Goal: Use online tool/utility: Utilize a website feature to perform a specific function

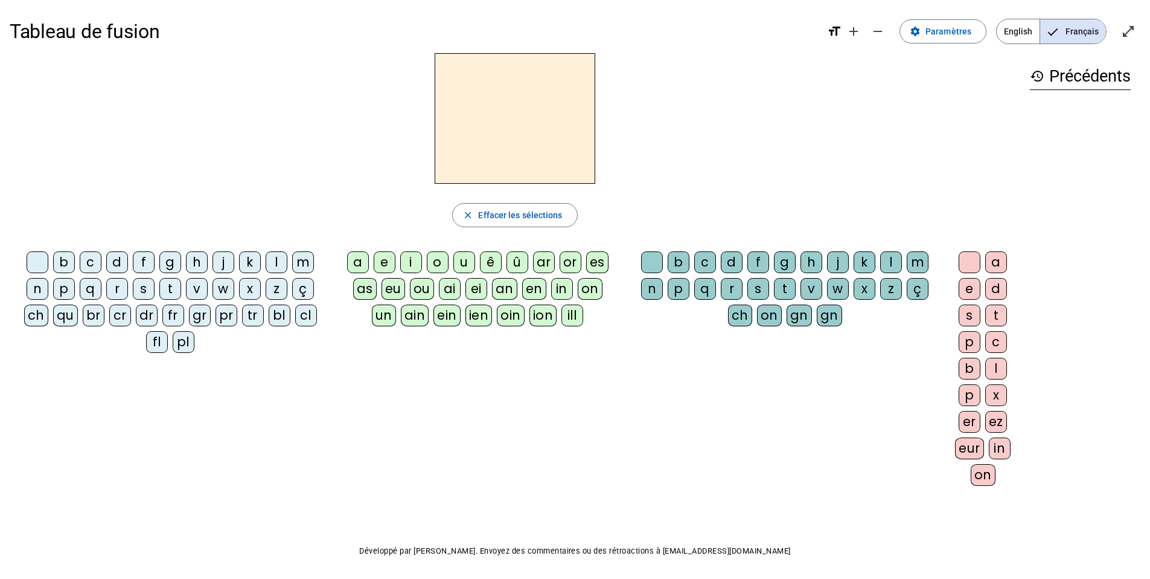
click at [315, 254] on letter-bubble "m" at bounding box center [305, 264] width 27 height 27
click at [350, 261] on div "a" at bounding box center [358, 262] width 22 height 22
click at [174, 288] on div "t" at bounding box center [170, 289] width 22 height 22
click at [266, 260] on letter-bubble "l" at bounding box center [279, 264] width 27 height 27
click at [381, 261] on div "e" at bounding box center [385, 262] width 22 height 22
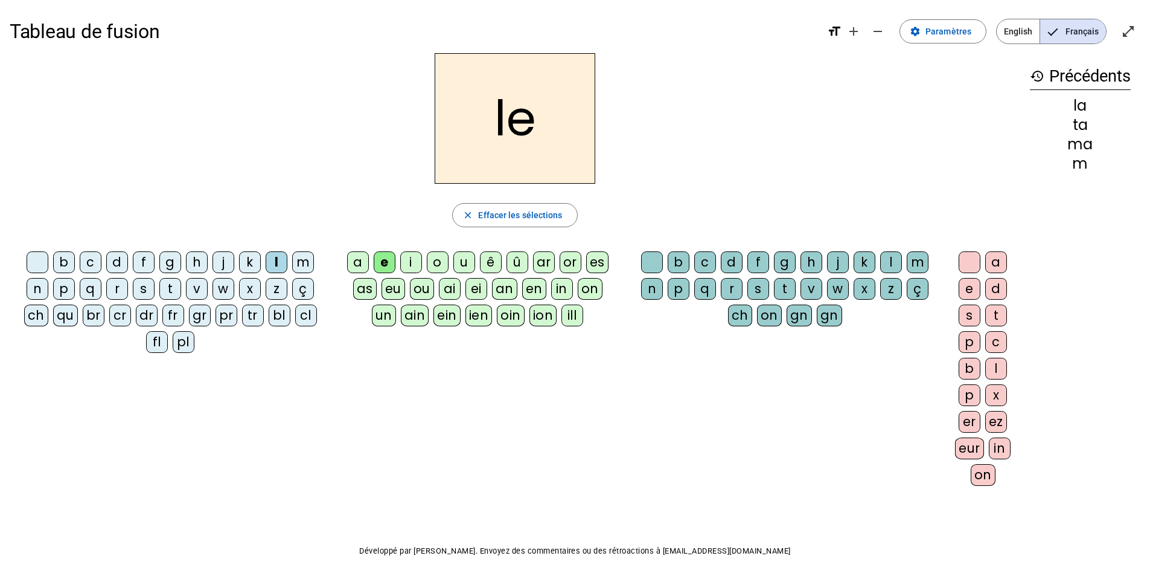
click at [463, 261] on div "u" at bounding box center [465, 262] width 22 height 22
click at [169, 288] on div "t" at bounding box center [170, 289] width 22 height 22
click at [114, 260] on div "d" at bounding box center [117, 262] width 22 height 22
click at [374, 263] on div "e" at bounding box center [385, 262] width 22 height 22
click at [298, 255] on div "m" at bounding box center [303, 262] width 22 height 22
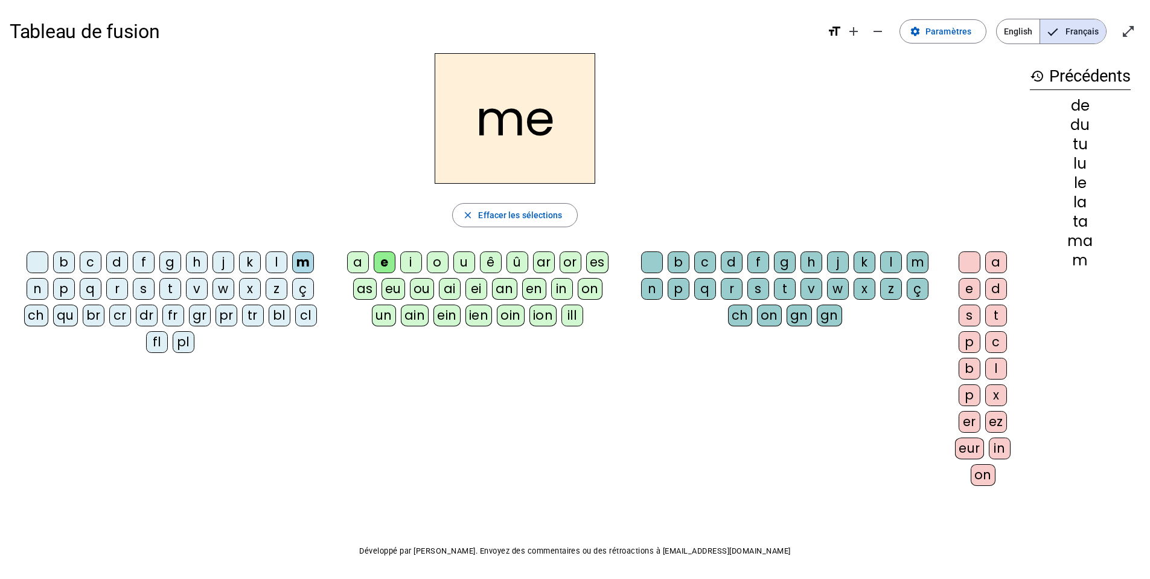
click at [226, 264] on div "j" at bounding box center [224, 262] width 22 height 22
